Goal: Book appointment/travel/reservation

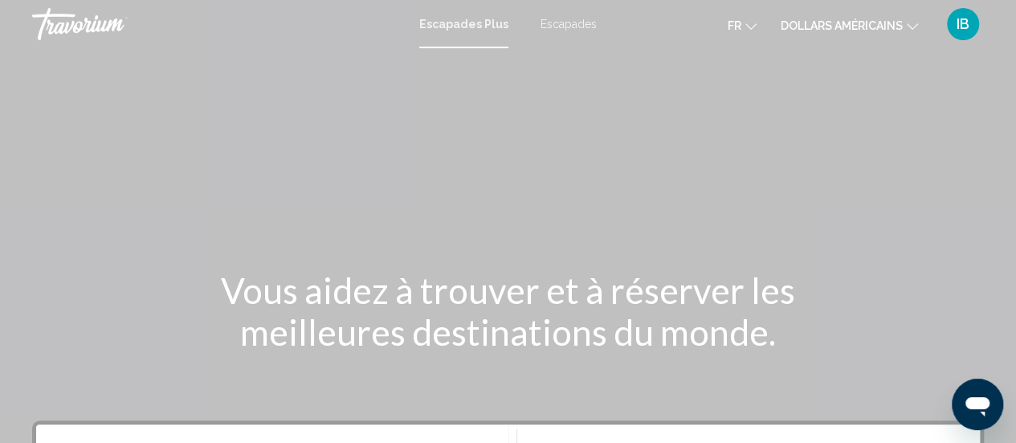
click at [541, 161] on div "Contenu principal" at bounding box center [508, 241] width 1016 height 482
click at [576, 26] on font "Escapades" at bounding box center [569, 24] width 56 height 13
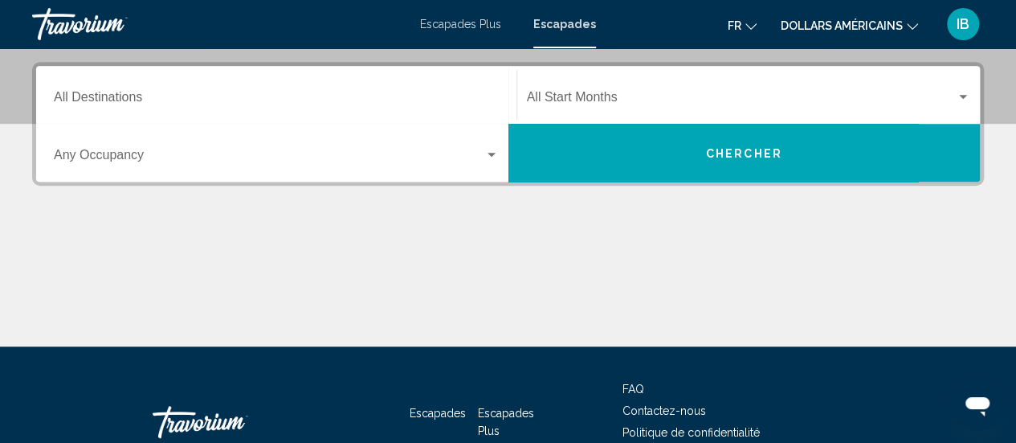
click at [196, 92] on div "Destination All Destinations" at bounding box center [276, 95] width 445 height 51
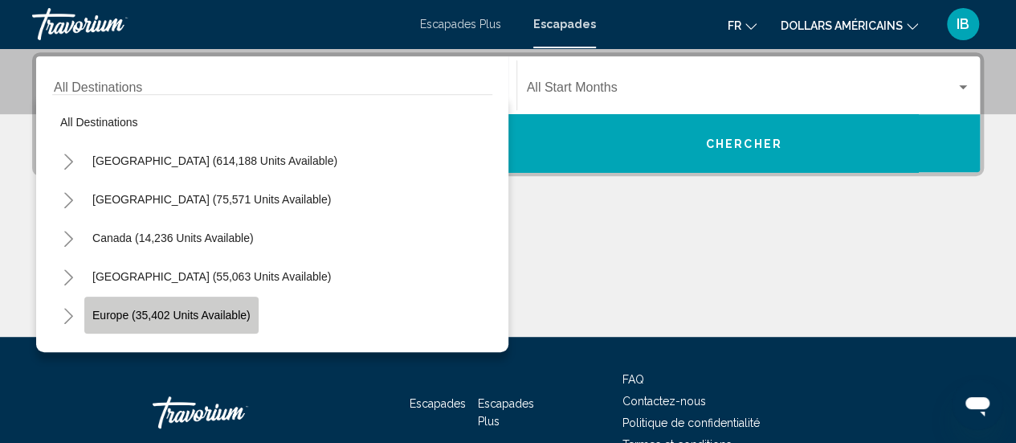
click at [145, 308] on span "Europe (35,402 units available)" at bounding box center [171, 314] width 158 height 13
type input "**********"
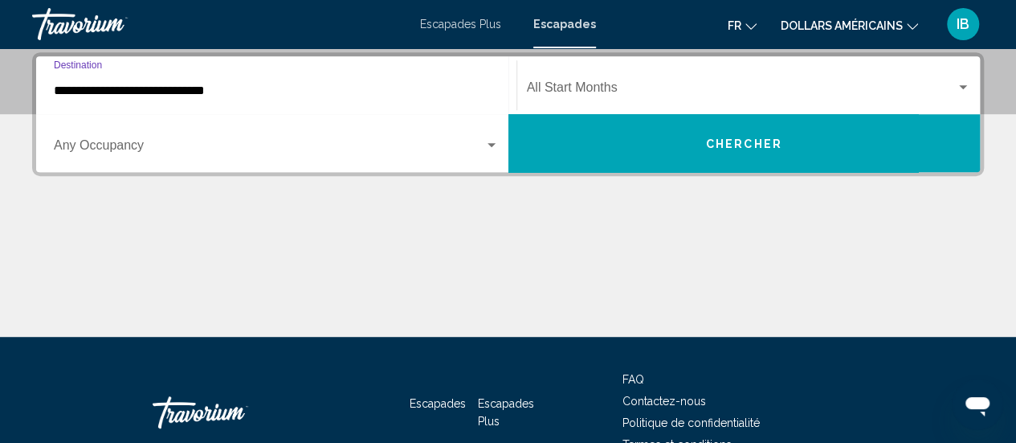
click at [599, 90] on span "Search widget" at bounding box center [742, 91] width 430 height 14
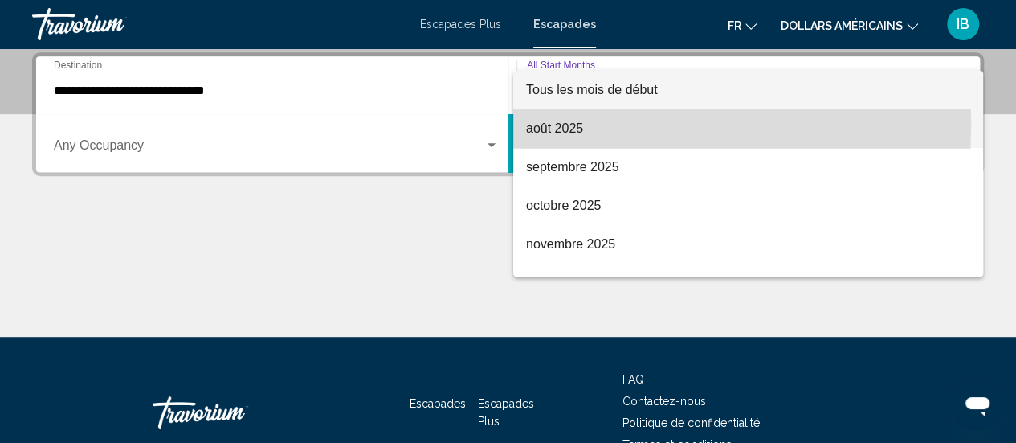
click at [546, 126] on font "août 2025" at bounding box center [554, 128] width 57 height 14
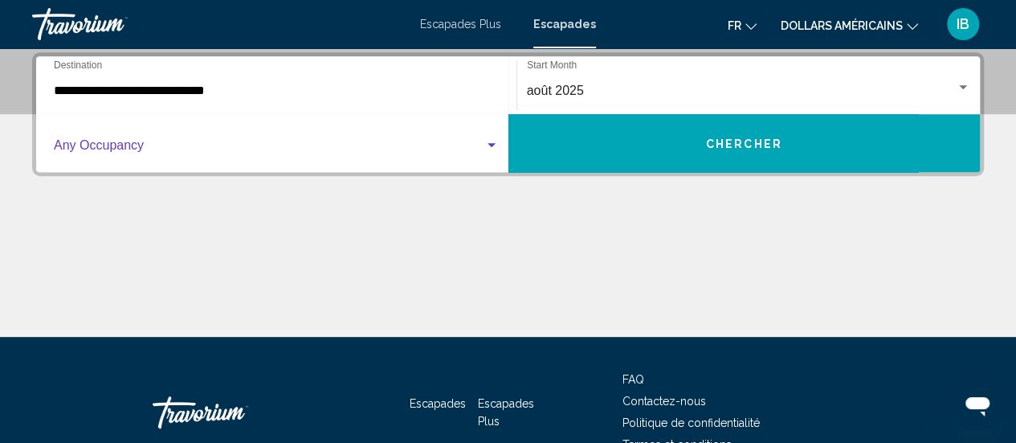
click at [223, 144] on span "Search widget" at bounding box center [269, 148] width 431 height 14
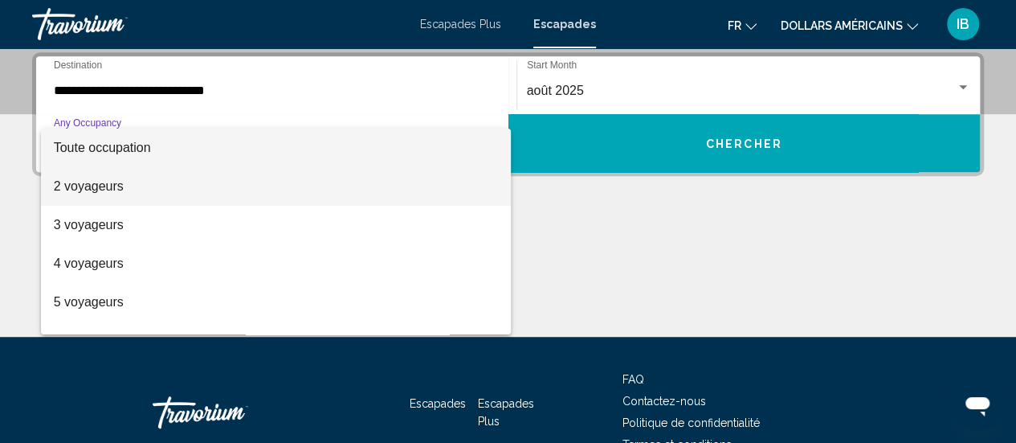
click at [190, 183] on span "2 voyageurs" at bounding box center [276, 186] width 445 height 39
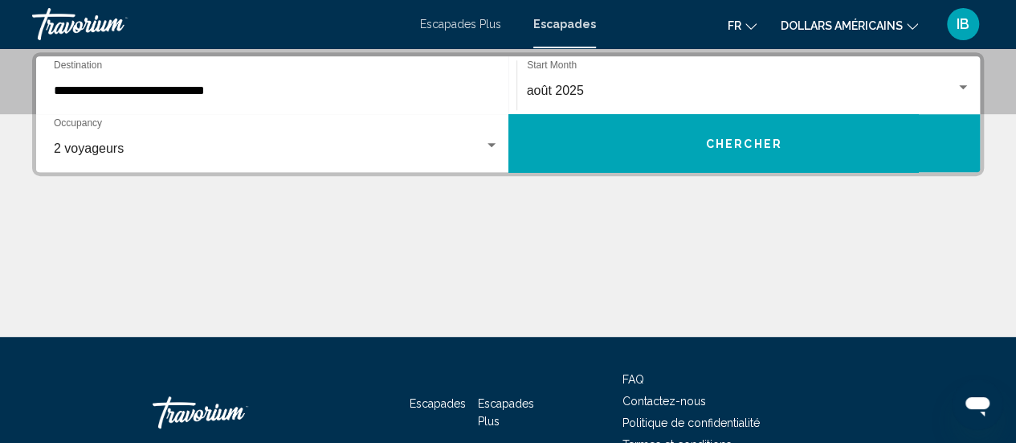
click at [591, 181] on div "**********" at bounding box center [508, 194] width 1016 height 284
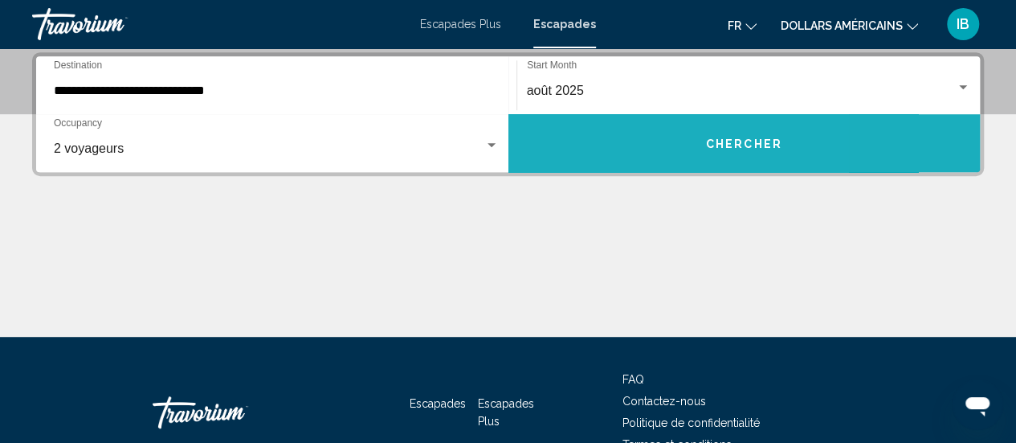
click at [610, 166] on button "Chercher" at bounding box center [744, 143] width 472 height 58
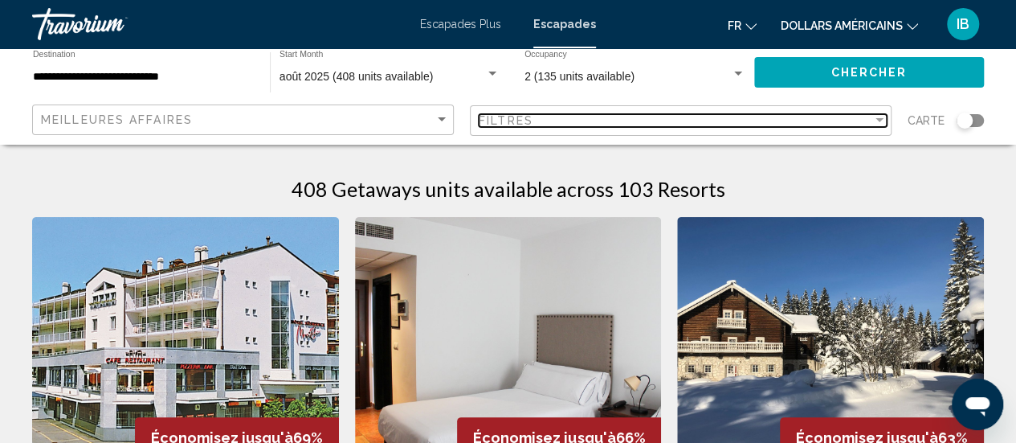
click at [546, 121] on div "Filtres" at bounding box center [676, 120] width 394 height 13
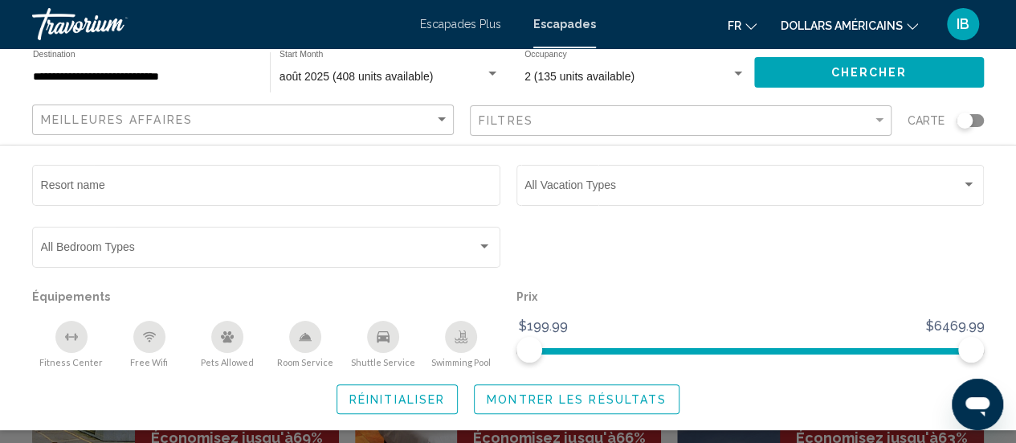
click at [821, 26] on font "dollars américains" at bounding box center [842, 25] width 122 height 13
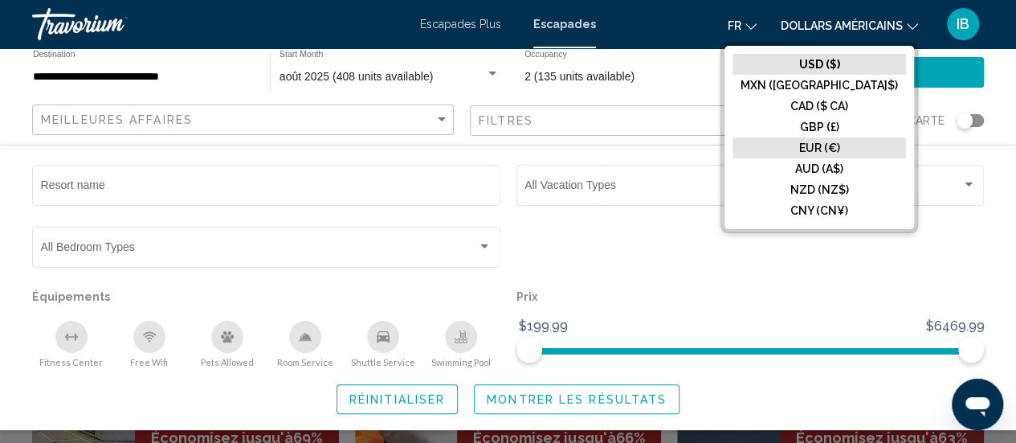
click at [840, 148] on font "EUR (€)" at bounding box center [819, 147] width 41 height 13
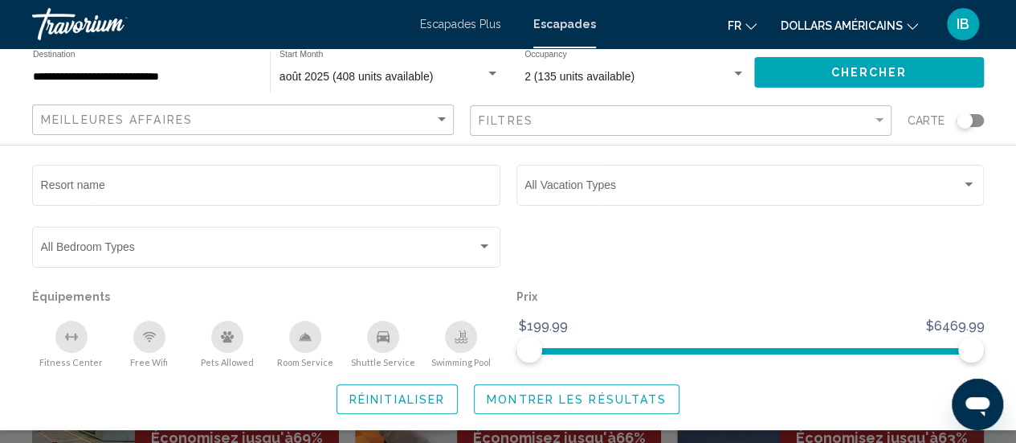
click at [466, 433] on div "Search widget" at bounding box center [508, 342] width 1016 height 202
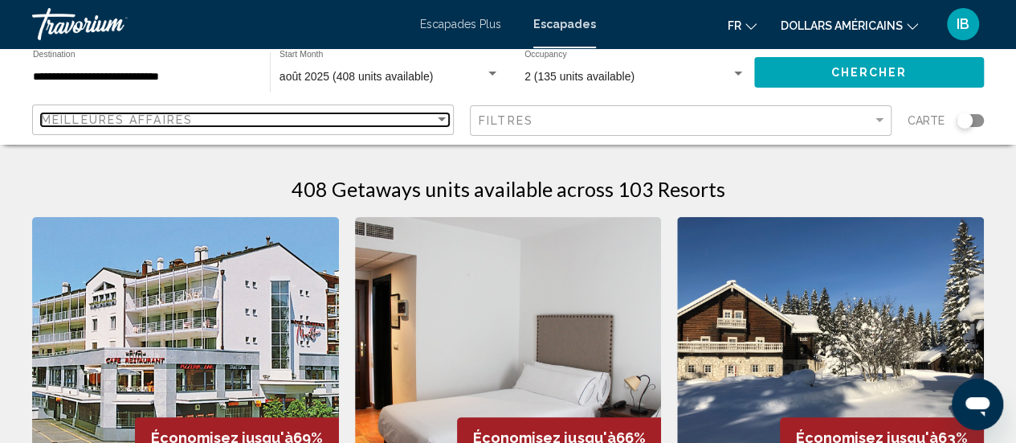
click at [209, 120] on div "Meilleures affaires" at bounding box center [238, 119] width 394 height 13
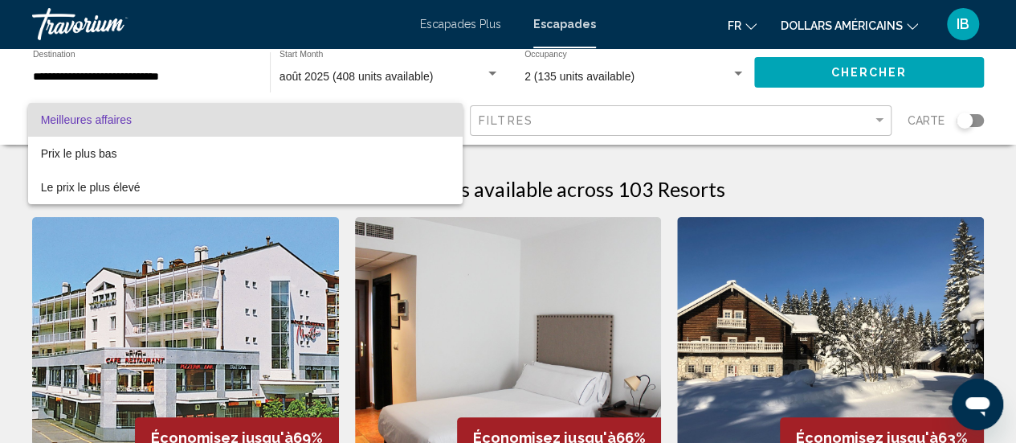
click at [71, 76] on div at bounding box center [508, 221] width 1016 height 443
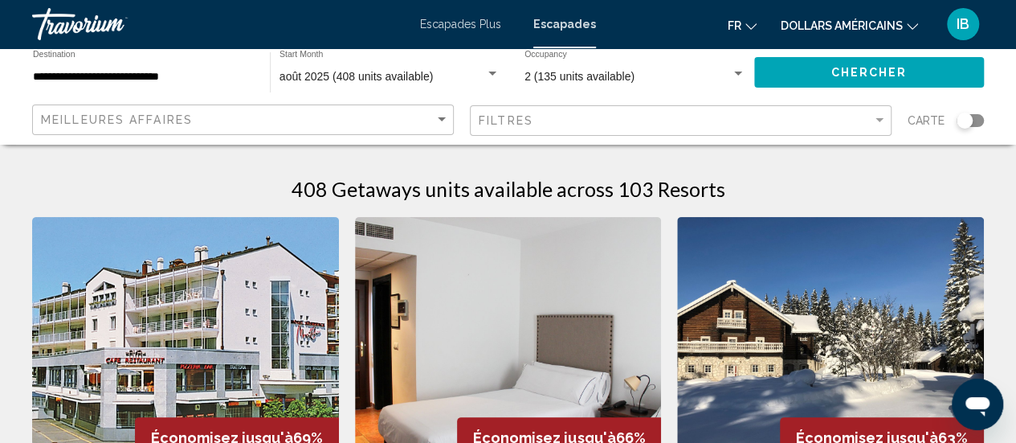
click at [151, 76] on input "**********" at bounding box center [143, 77] width 221 height 13
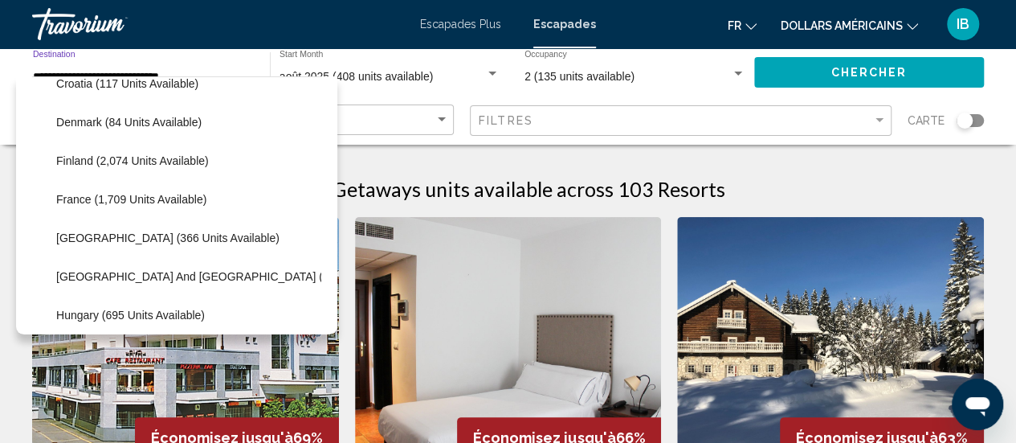
scroll to position [398, 0]
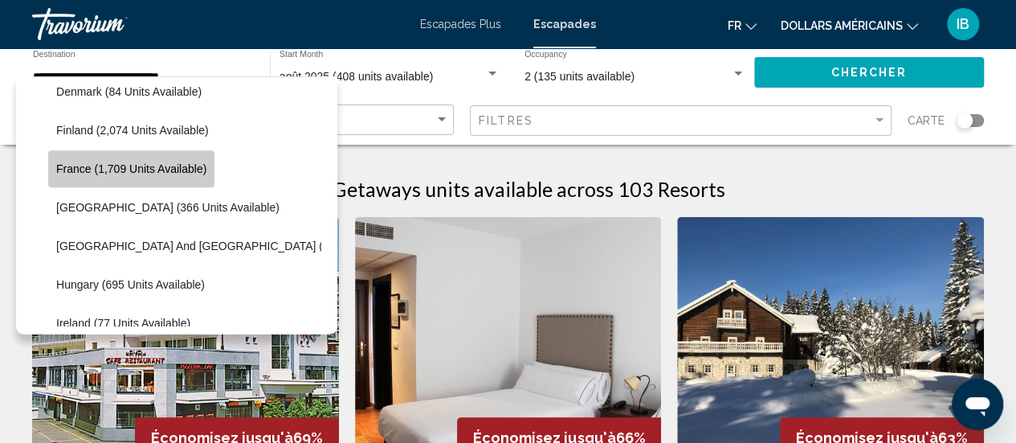
click at [103, 171] on span "France (1,709 units available)" at bounding box center [131, 168] width 150 height 13
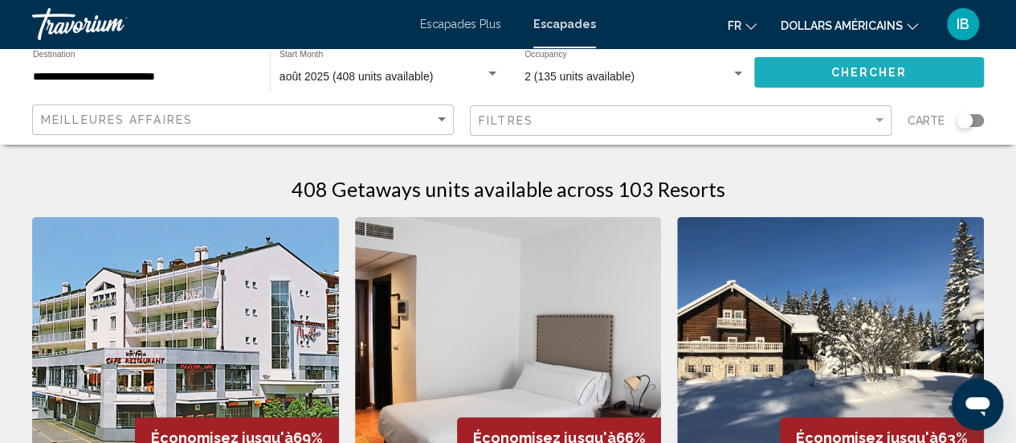
click at [814, 71] on button "Chercher" at bounding box center [869, 72] width 230 height 30
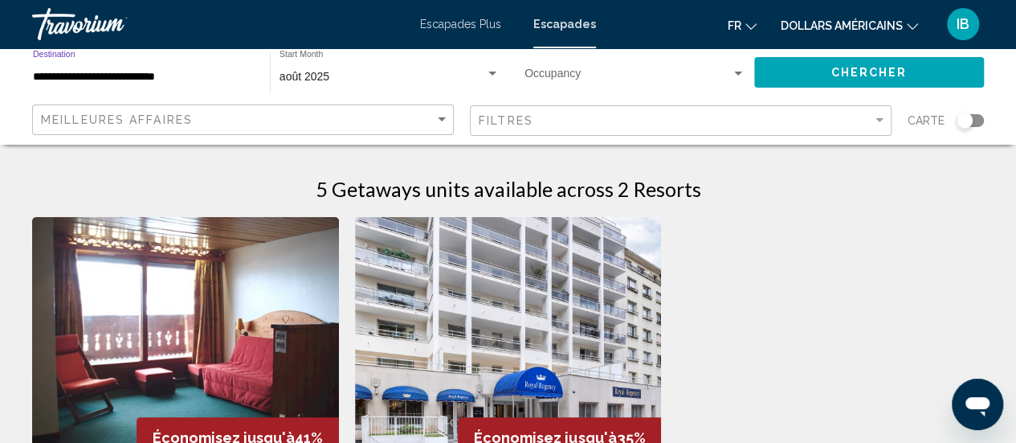
click at [80, 76] on input "**********" at bounding box center [143, 77] width 221 height 13
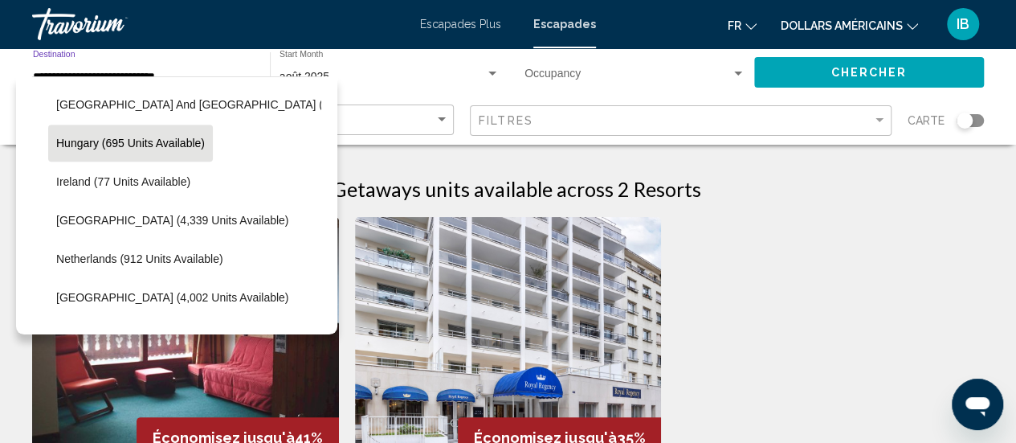
scroll to position [554, 0]
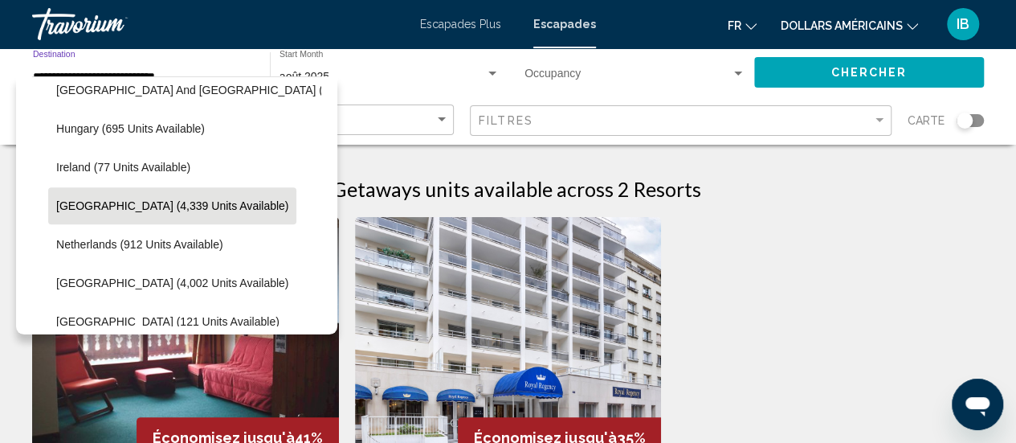
click at [138, 202] on span "[GEOGRAPHIC_DATA] (4,339 units available)" at bounding box center [172, 205] width 232 height 13
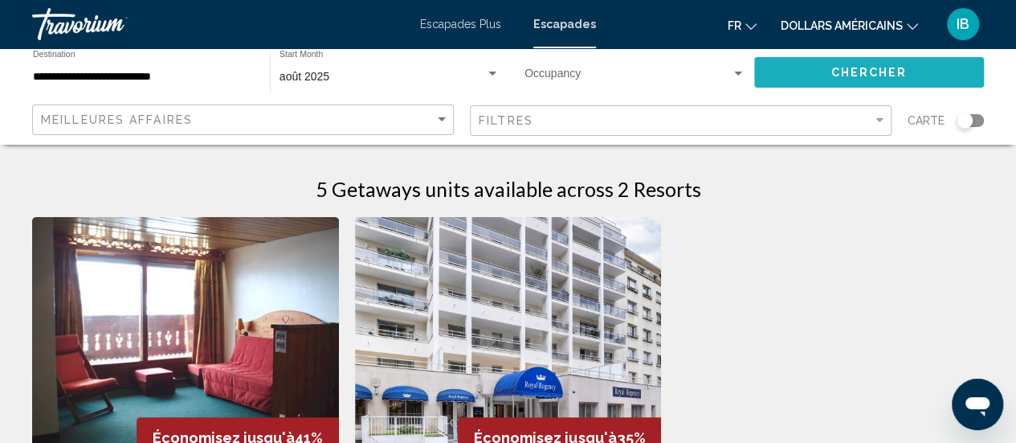
click at [790, 82] on button "Chercher" at bounding box center [869, 72] width 230 height 30
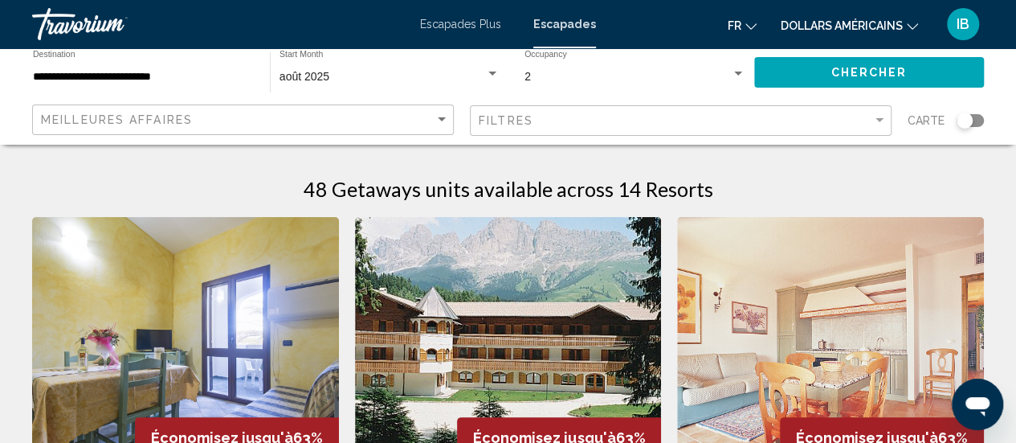
click at [128, 73] on input "**********" at bounding box center [143, 77] width 221 height 13
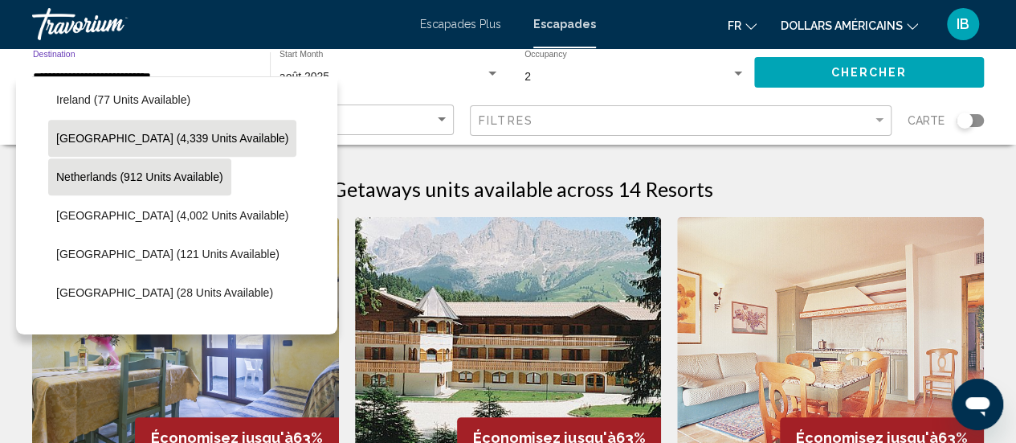
scroll to position [635, 0]
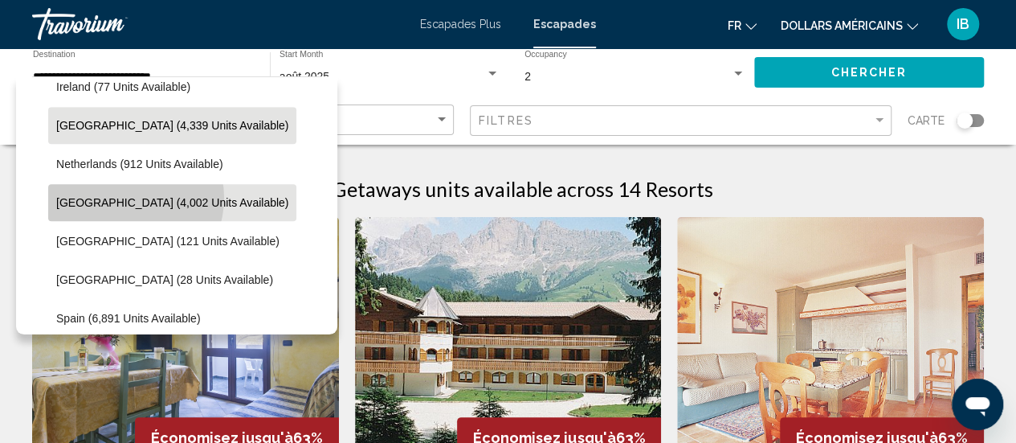
click at [125, 197] on span "[GEOGRAPHIC_DATA] (4,002 units available)" at bounding box center [172, 202] width 232 height 13
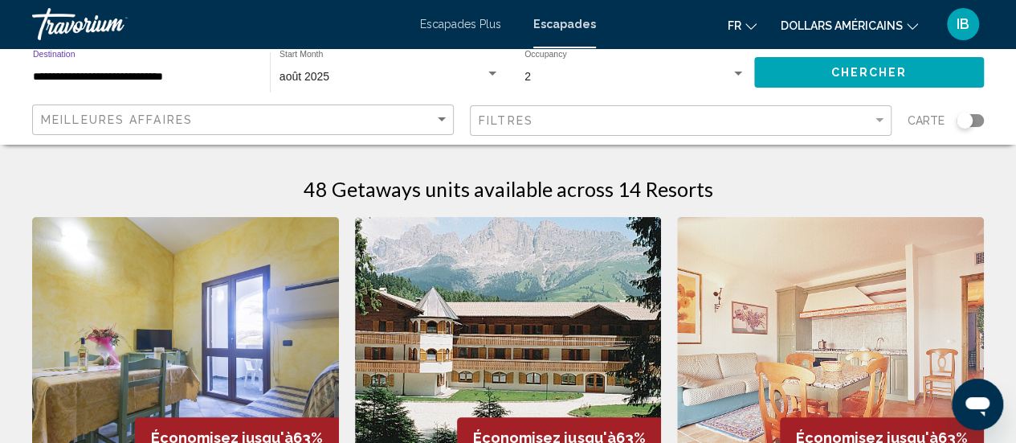
click at [858, 67] on span "Chercher" at bounding box center [869, 73] width 76 height 13
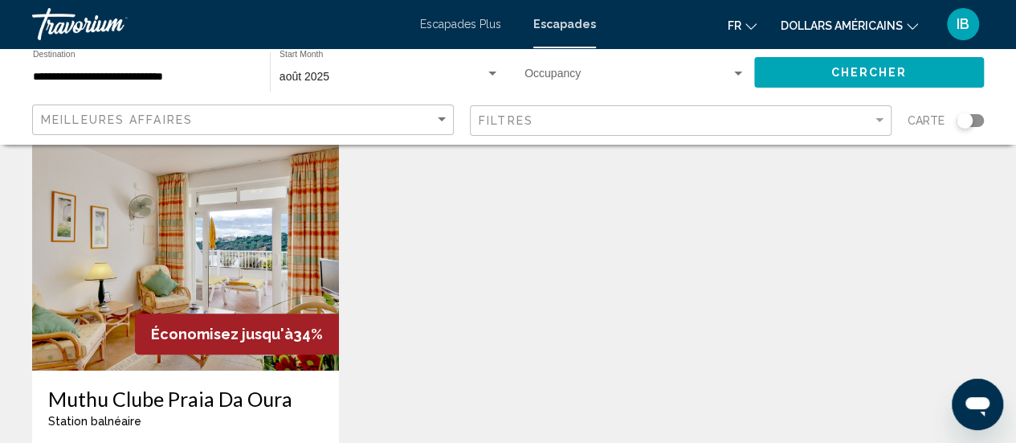
scroll to position [103, 0]
click at [141, 72] on input "**********" at bounding box center [143, 77] width 221 height 13
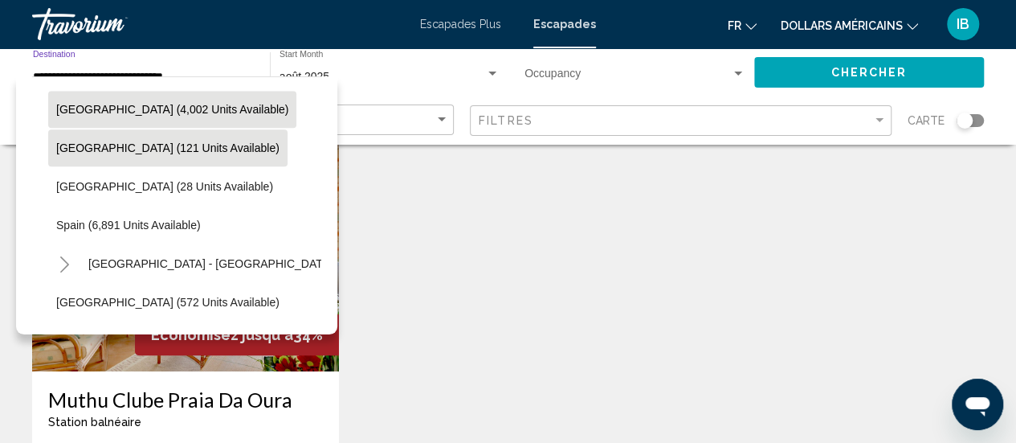
scroll to position [736, 0]
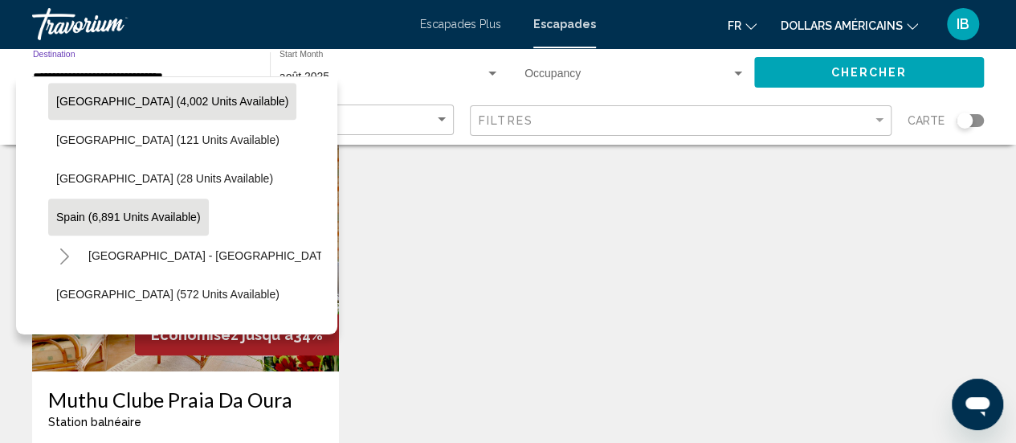
click at [127, 211] on span "Spain (6,891 units available)" at bounding box center [128, 216] width 145 height 13
type input "**********"
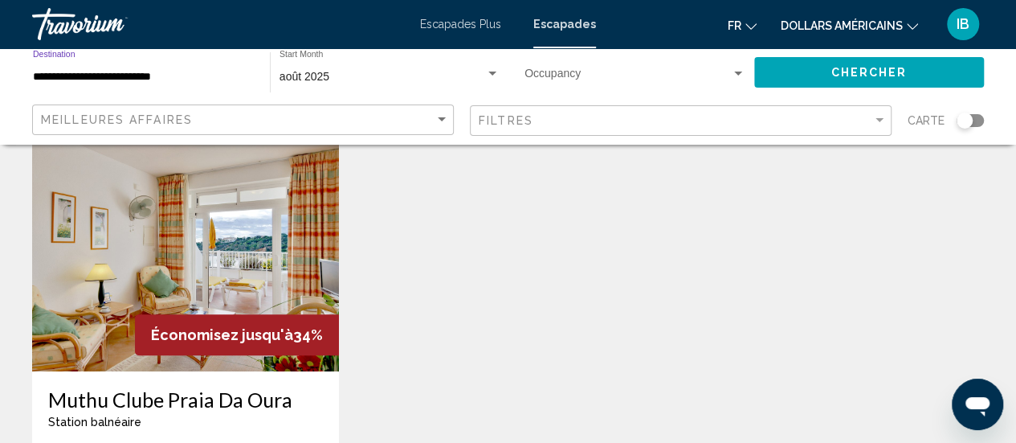
click at [901, 75] on span "Chercher" at bounding box center [869, 73] width 76 height 13
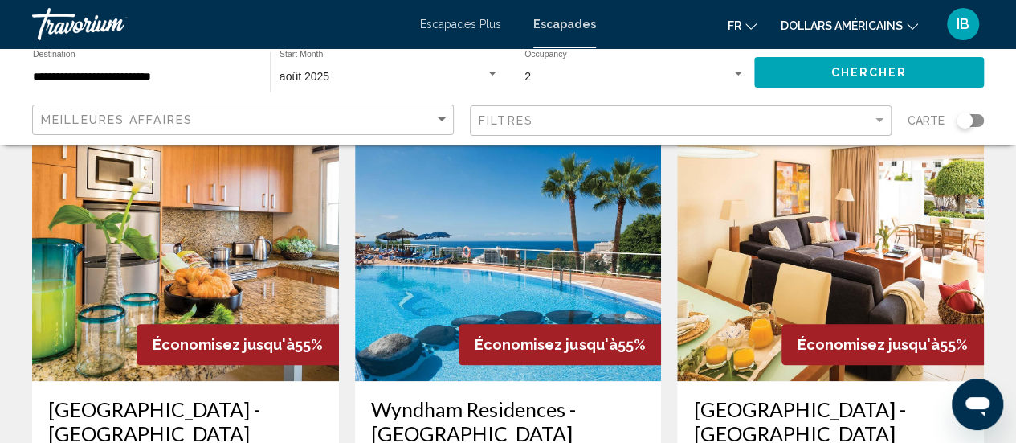
scroll to position [712, 0]
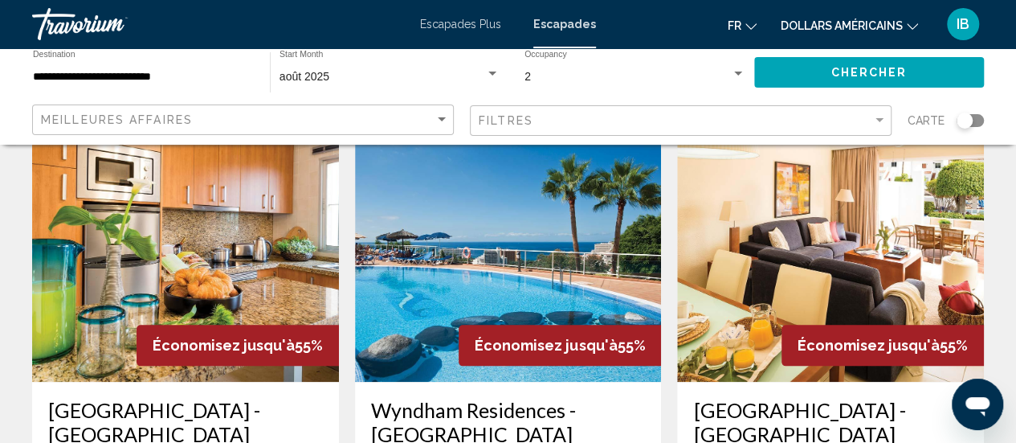
click at [148, 210] on img "Contenu principal" at bounding box center [185, 253] width 307 height 257
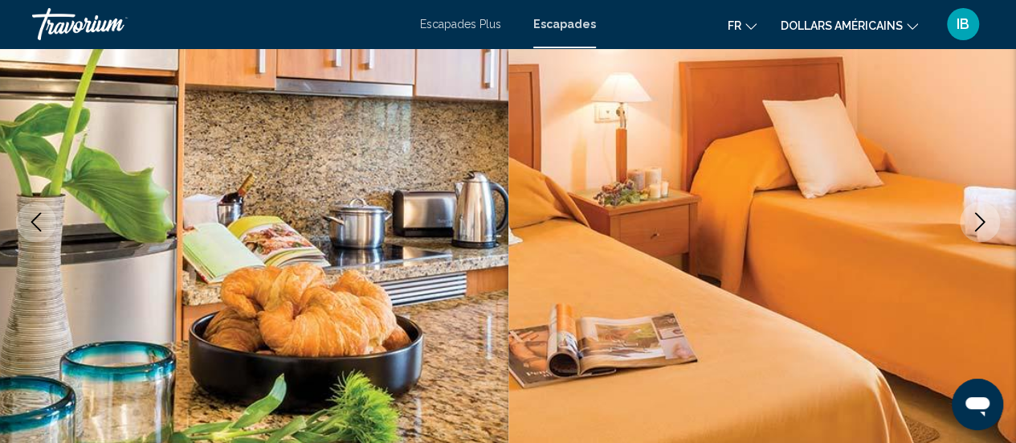
scroll to position [287, 0]
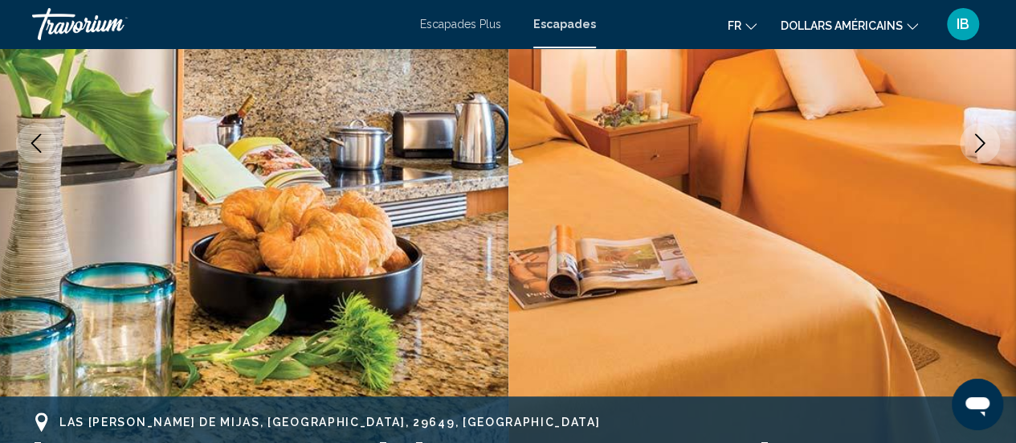
click at [986, 149] on icon "Next image" at bounding box center [979, 142] width 19 height 19
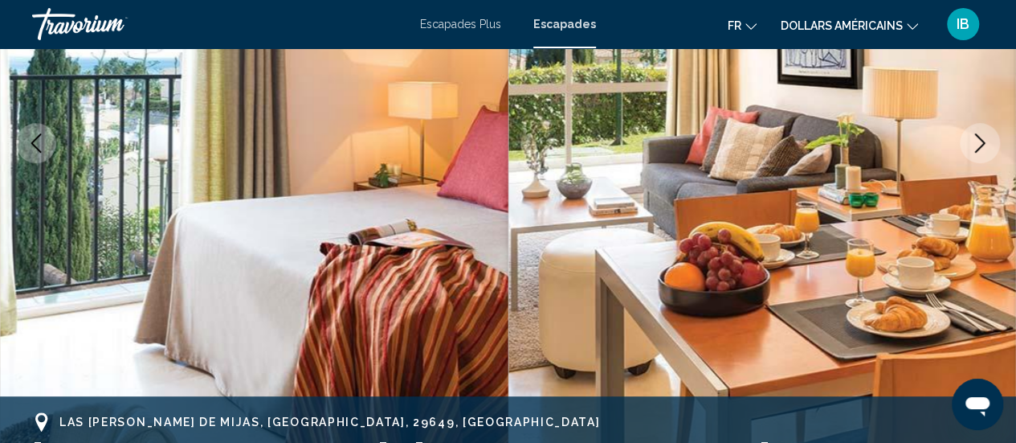
click at [986, 149] on icon "Next image" at bounding box center [979, 142] width 19 height 19
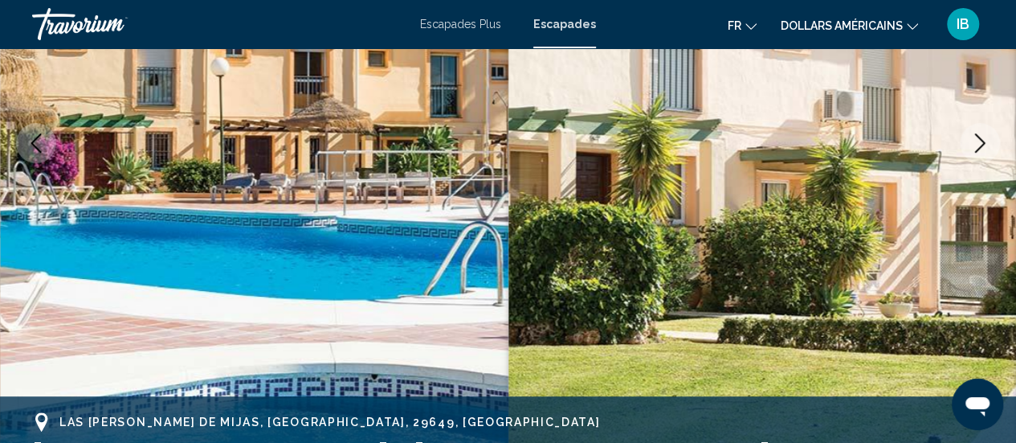
click at [986, 149] on icon "Next image" at bounding box center [979, 142] width 19 height 19
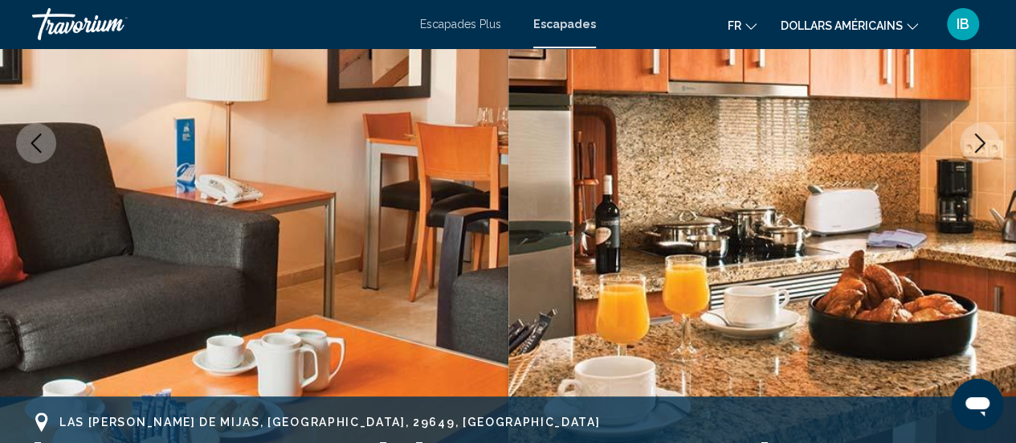
click at [986, 149] on icon "Next image" at bounding box center [979, 142] width 19 height 19
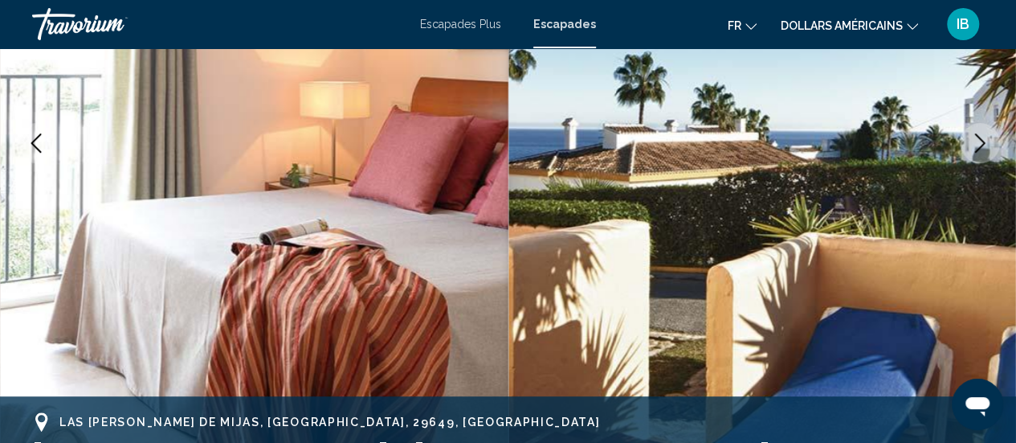
click at [986, 149] on icon "Next image" at bounding box center [979, 142] width 19 height 19
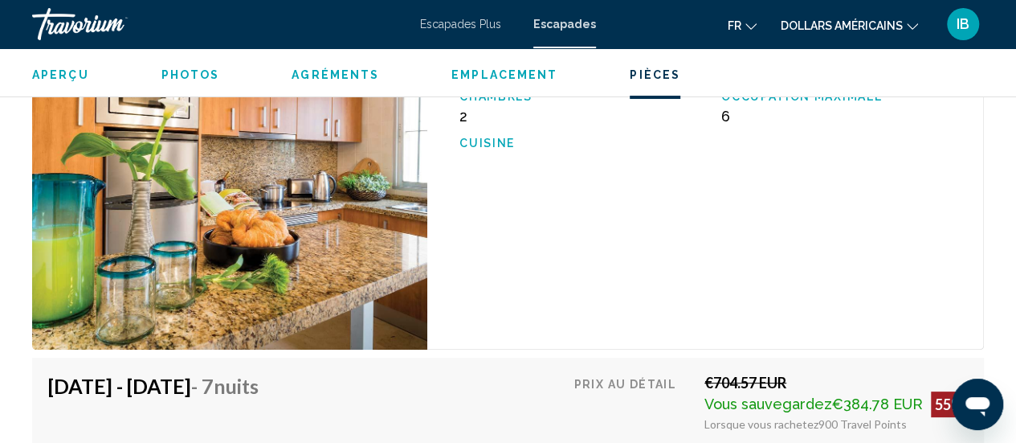
scroll to position [3079, 0]
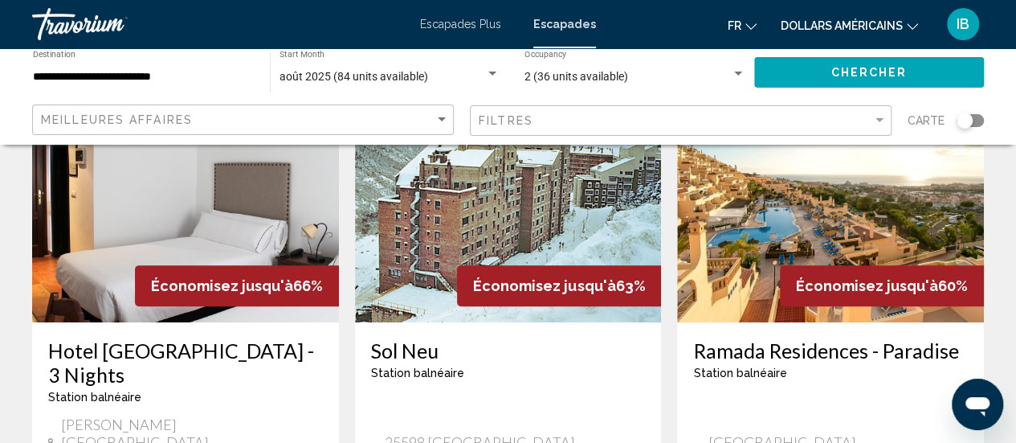
scroll to position [151, 0]
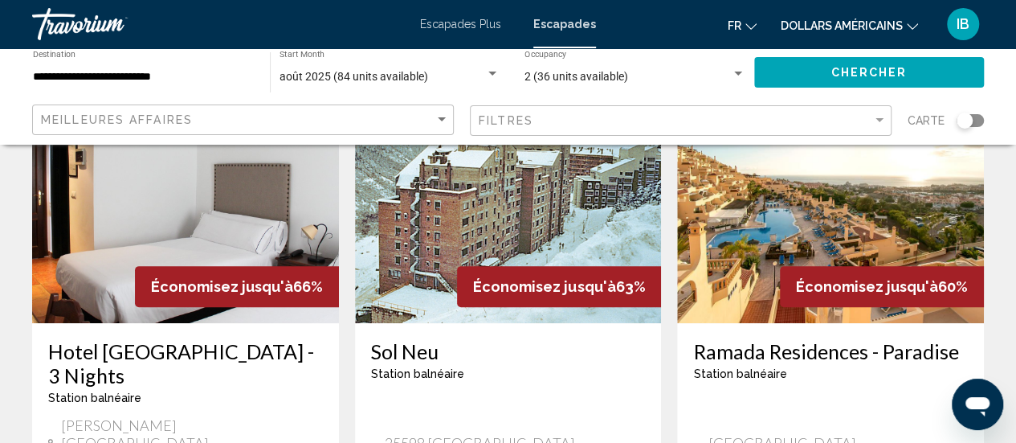
click at [789, 207] on img "Contenu principal" at bounding box center [830, 194] width 307 height 257
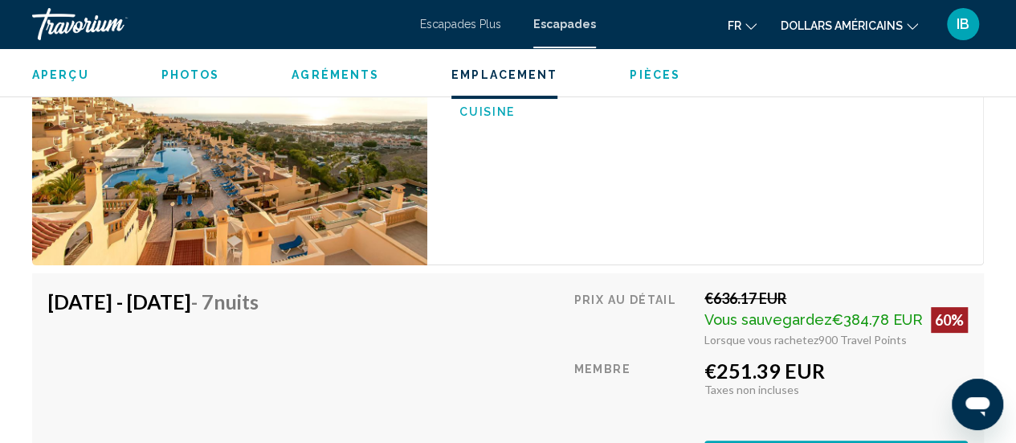
scroll to position [3109, 0]
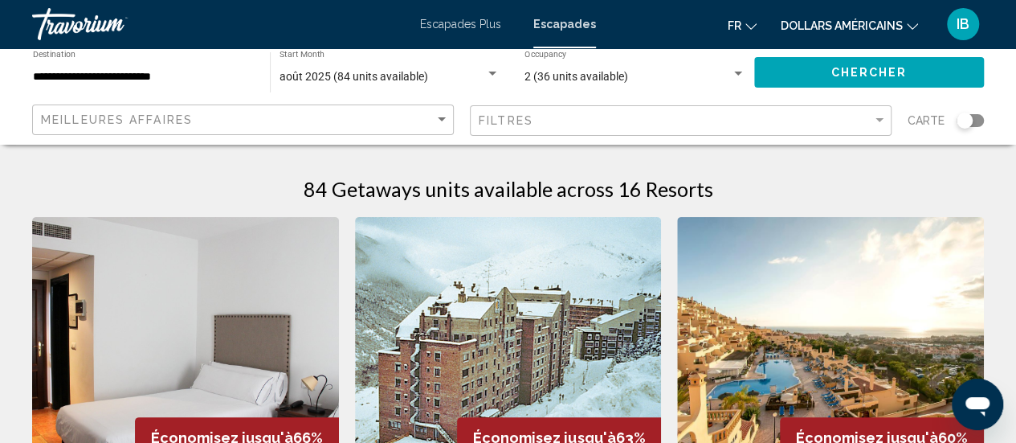
click at [142, 72] on input "**********" at bounding box center [143, 77] width 221 height 13
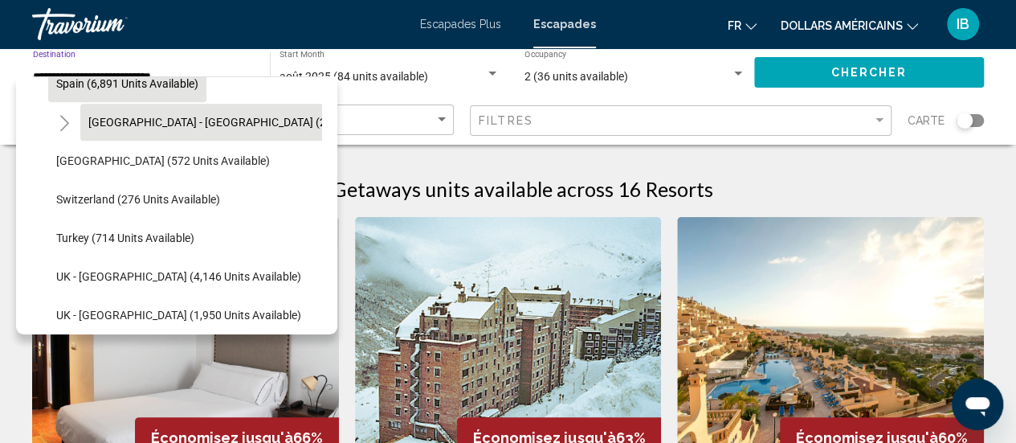
scroll to position [871, 0]
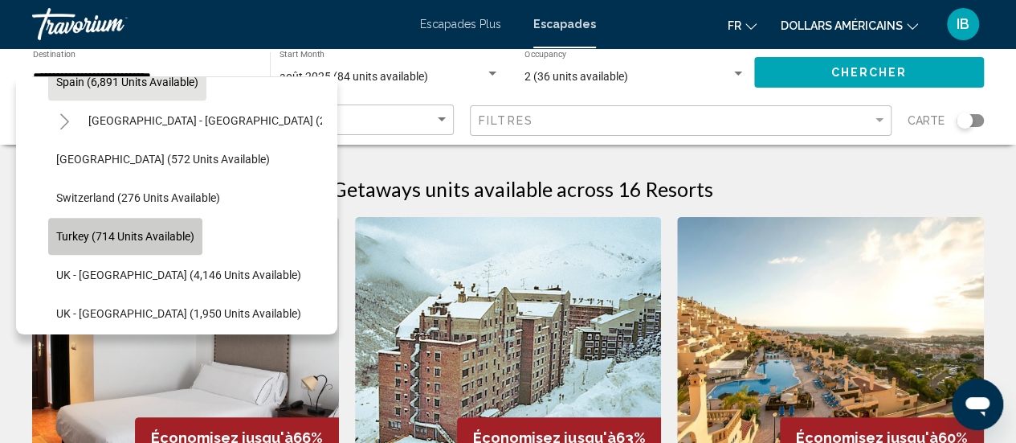
click at [143, 234] on span "Turkey (714 units available)" at bounding box center [125, 236] width 138 height 13
type input "**********"
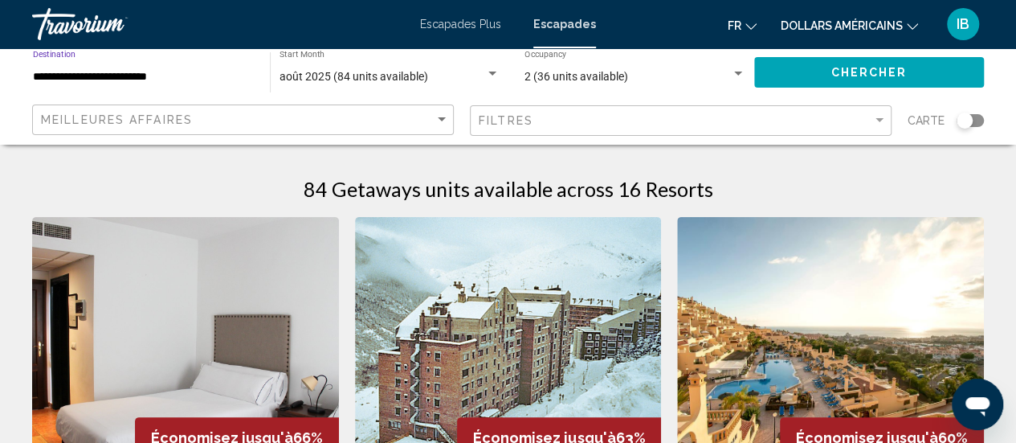
click at [770, 71] on button "Chercher" at bounding box center [869, 72] width 230 height 30
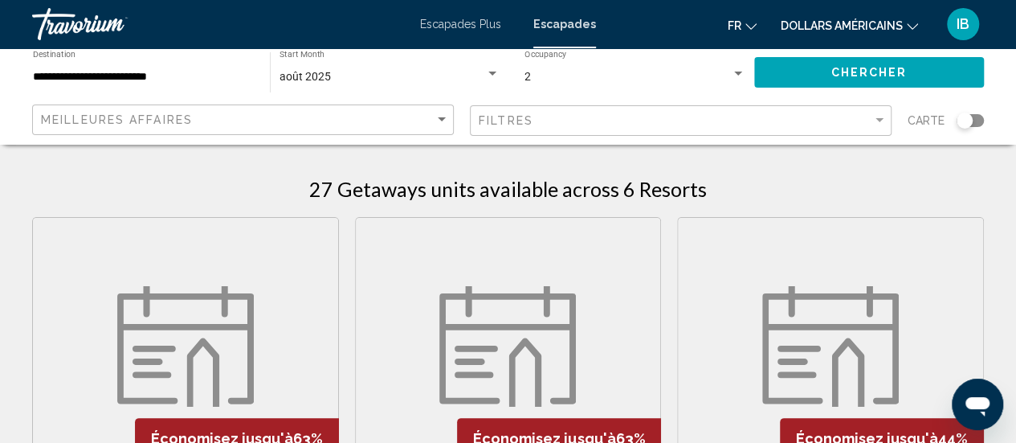
click at [814, 28] on font "dollars américains" at bounding box center [842, 25] width 122 height 13
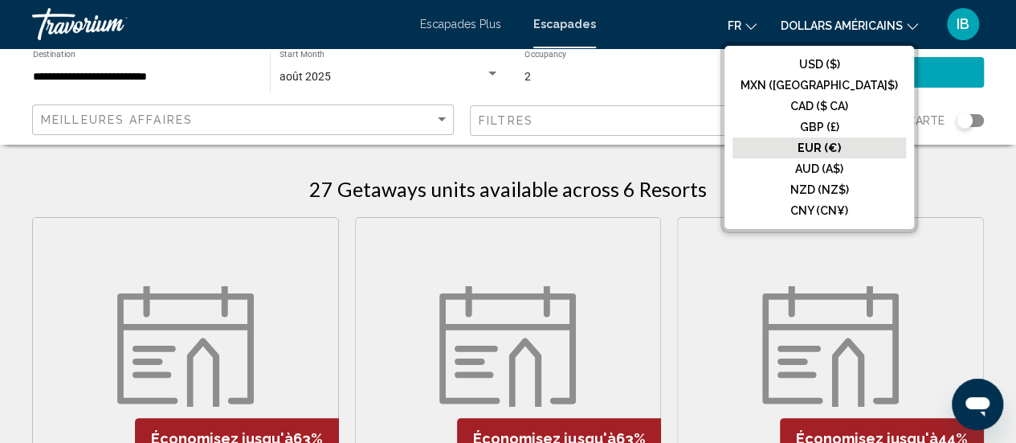
click at [841, 149] on font "EUR (€)" at bounding box center [819, 147] width 43 height 13
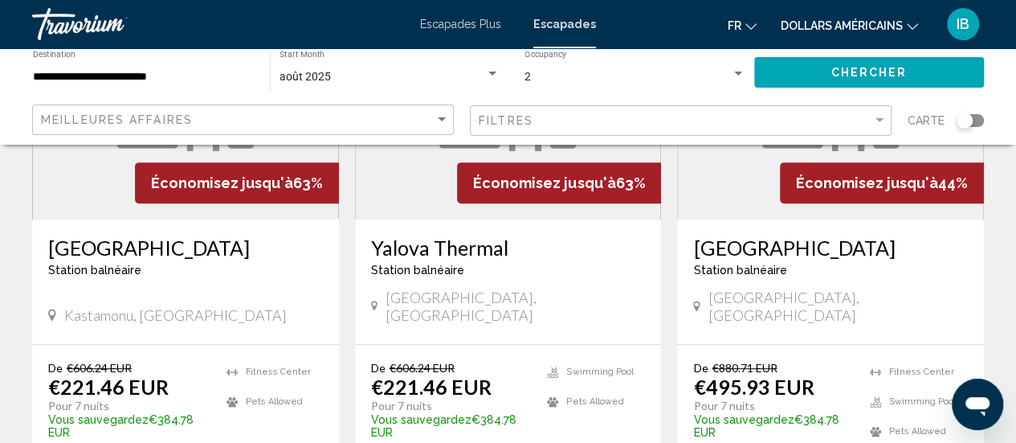
scroll to position [257, 0]
